Goal: Transaction & Acquisition: Purchase product/service

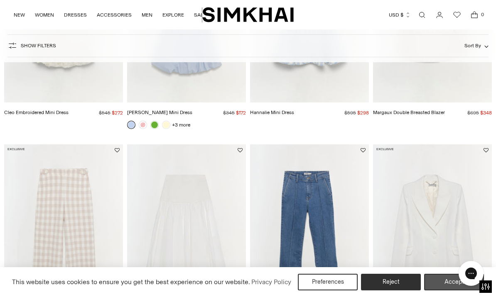
scroll to position [590, 0]
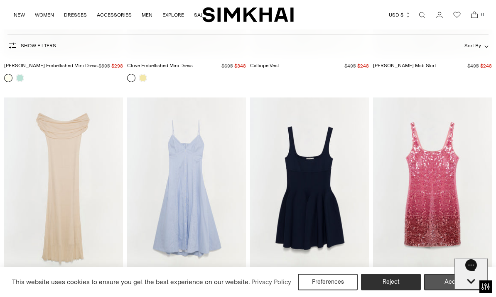
scroll to position [1797, 0]
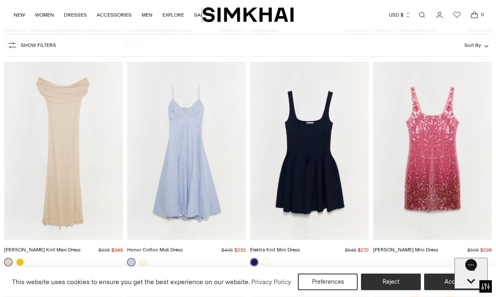
click at [202, 179] on img "Honor Cotton Midi Dress" at bounding box center [186, 151] width 119 height 178
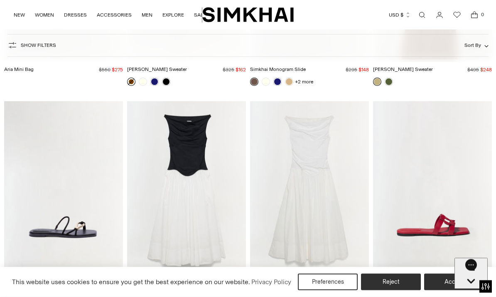
scroll to position [4105, 0]
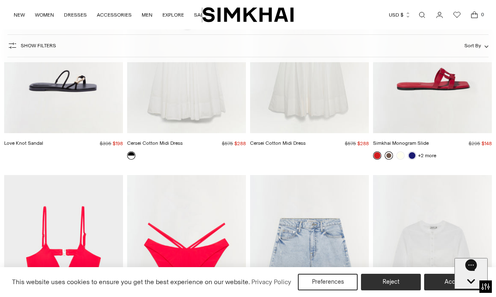
click at [387, 157] on link at bounding box center [388, 156] width 8 height 8
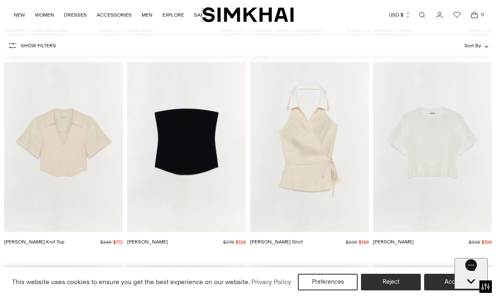
scroll to position [9217, 0]
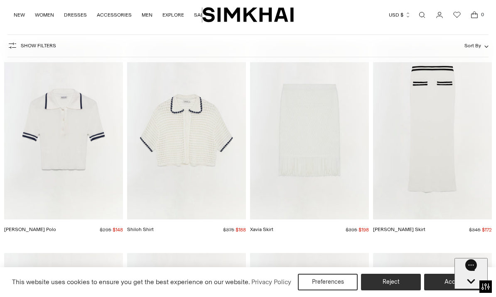
click at [76, 165] on img "Whitten Polo" at bounding box center [63, 131] width 119 height 178
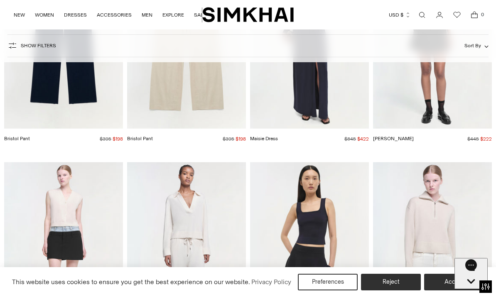
scroll to position [9503, 0]
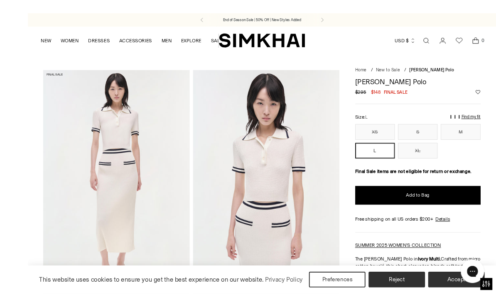
scroll to position [3, 0]
